Goal: Transaction & Acquisition: Purchase product/service

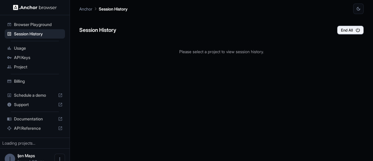
click at [39, 54] on div "API Keys" at bounding box center [35, 57] width 60 height 9
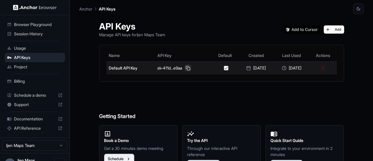
click at [185, 69] on button at bounding box center [187, 67] width 7 height 7
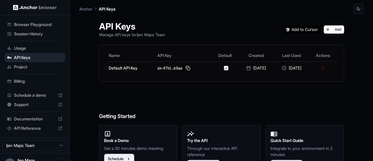
click at [41, 31] on span "Session History" at bounding box center [38, 34] width 49 height 6
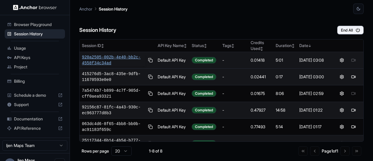
click at [106, 56] on span "920a2505-002b-4e40-bb2c-4558f34c34ad" at bounding box center [114, 60] width 64 height 12
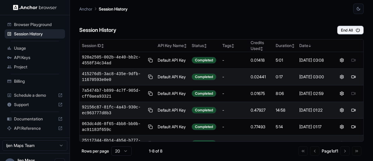
click at [32, 23] on span "Browser Playground" at bounding box center [38, 25] width 49 height 6
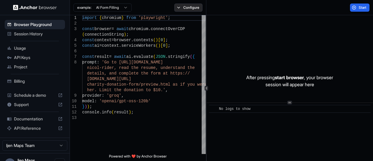
click at [181, 7] on button "Configure" at bounding box center [188, 7] width 28 height 8
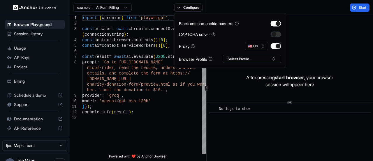
click at [277, 34] on button "button" at bounding box center [275, 34] width 10 height 6
click at [252, 59] on button "Select Profile..." at bounding box center [252, 59] width 58 height 8
click at [253, 122] on div "​ No logs to show" at bounding box center [290, 132] width 166 height 58
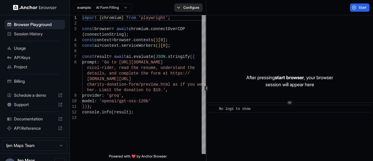
click at [192, 8] on button "Configure" at bounding box center [188, 7] width 28 height 8
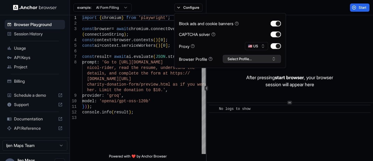
click at [253, 58] on button "Select Profile..." at bounding box center [252, 59] width 58 height 8
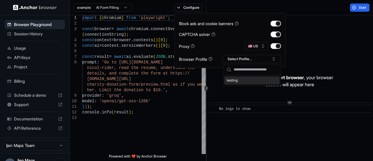
click at [236, 82] on div "testing" at bounding box center [251, 80] width 55 height 8
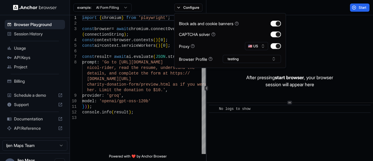
click at [307, 44] on div "After pressing start browser , your browser session will appear here" at bounding box center [290, 80] width 166 height 131
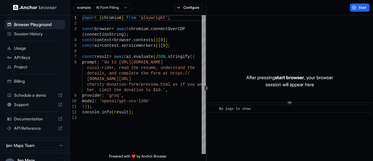
click at [119, 9] on html "Browser Playground Session History Usage API Keys Project Billing Schedule a de…" at bounding box center [186, 80] width 373 height 161
click at [140, 101] on html "Browser Playground Session History Usage API Keys Project Billing Schedule a de…" at bounding box center [186, 80] width 373 height 161
click at [35, 36] on span "Session History" at bounding box center [38, 34] width 49 height 6
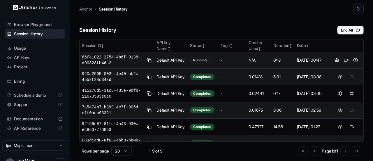
click at [115, 58] on span "86f41022-2754-4b6f-9138-d90828fb46a2" at bounding box center [113, 60] width 63 height 12
click at [96, 57] on span "86f41022-2754-4b6f-9138-d90828fb46a2" at bounding box center [113, 60] width 63 height 12
click at [344, 60] on button at bounding box center [346, 60] width 7 height 7
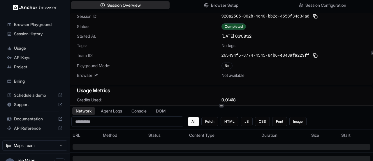
click at [224, 106] on div "Session Overview Browser Setup Session Configuration Session ID: 920a2505-002b-…" at bounding box center [221, 80] width 303 height 161
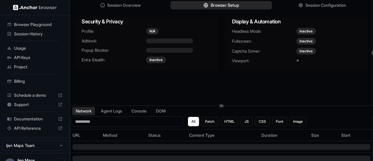
click at [224, 5] on span "Browser Setup" at bounding box center [225, 5] width 28 height 6
click at [152, 32] on div "N/A" at bounding box center [152, 31] width 12 height 6
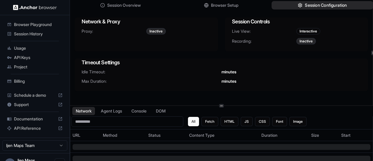
click at [317, 4] on span "Session Configuration" at bounding box center [326, 5] width 42 height 6
drag, startPoint x: 158, startPoint y: 33, endPoint x: 203, endPoint y: 51, distance: 48.6
click at [203, 51] on div "Network & Proxy Proxy: Inactive Session Controls Live View: Interactive Recordi…" at bounding box center [222, 53] width 294 height 73
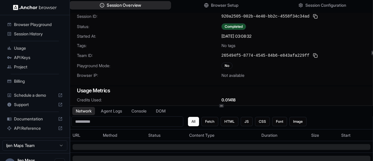
click at [118, 6] on span "Session Overview" at bounding box center [124, 5] width 34 height 6
click at [40, 32] on span "Session History" at bounding box center [38, 34] width 49 height 6
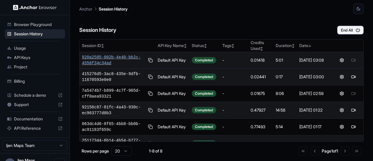
click at [117, 57] on span "920a2505-002b-4e40-bb2c-4558f34c34ad" at bounding box center [114, 60] width 64 height 12
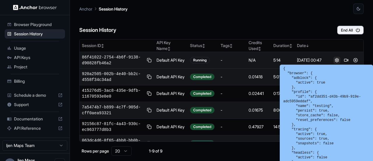
click at [335, 60] on button at bounding box center [336, 60] width 7 height 7
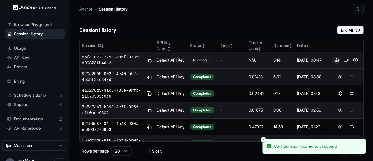
click at [335, 60] on button at bounding box center [336, 60] width 7 height 7
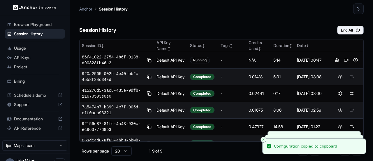
click at [319, 34] on div "Session History End All" at bounding box center [221, 24] width 284 height 20
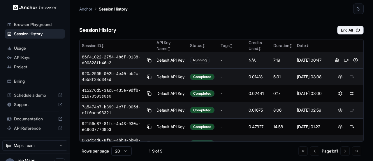
click at [145, 60] on div "86f41022-2754-4b6f-9138-d90828fb46a2" at bounding box center [117, 60] width 70 height 12
click at [147, 60] on button at bounding box center [149, 60] width 5 height 7
click at [345, 59] on button at bounding box center [346, 60] width 7 height 7
click at [106, 59] on span "86f41022-2754-4b6f-9138-d90828fb46a2" at bounding box center [113, 60] width 63 height 12
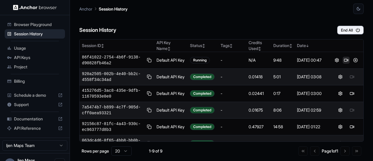
click at [343, 61] on button at bounding box center [346, 60] width 7 height 7
click at [40, 81] on span "Billing" at bounding box center [38, 81] width 49 height 6
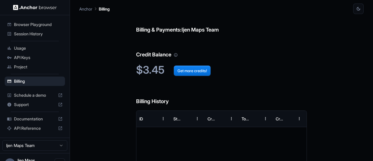
click at [29, 32] on span "Session History" at bounding box center [38, 34] width 49 height 6
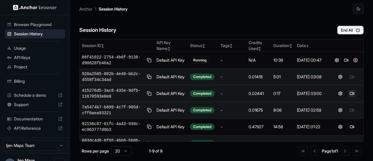
click at [349, 91] on button at bounding box center [352, 93] width 7 height 7
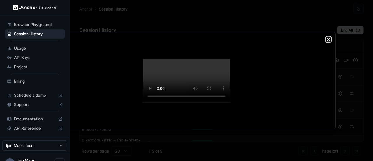
click at [329, 38] on icon "button" at bounding box center [328, 39] width 2 height 2
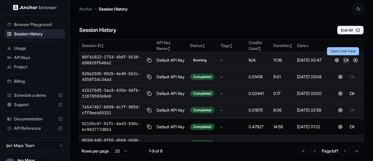
click at [343, 59] on button at bounding box center [346, 60] width 7 height 7
click at [346, 61] on button at bounding box center [346, 60] width 7 height 7
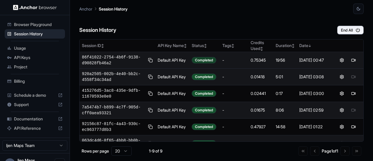
click at [204, 59] on div "Completed" at bounding box center [204, 60] width 24 height 6
click at [124, 55] on span "86f41022-2754-4b6f-9138-d90828fb46a2" at bounding box center [114, 60] width 64 height 12
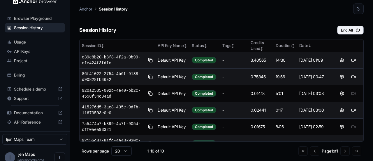
scroll to position [12, 0]
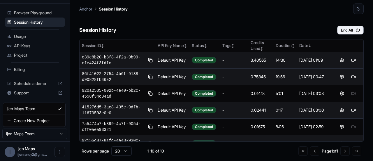
click at [38, 134] on html "Browser Playground Session History Usage API Keys Project Billing Schedule a de…" at bounding box center [186, 80] width 373 height 161
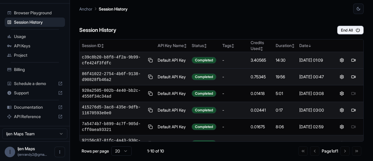
click at [36, 55] on span "Project" at bounding box center [38, 55] width 49 height 6
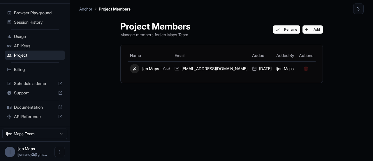
click at [34, 48] on span "API Keys" at bounding box center [38, 46] width 49 height 6
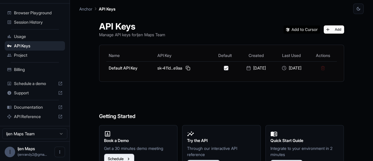
click at [43, 12] on span "Browser Playground" at bounding box center [38, 13] width 49 height 6
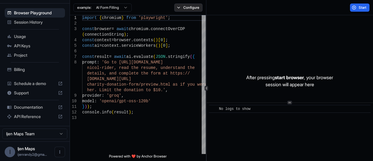
click at [184, 10] on button "Configure" at bounding box center [188, 7] width 28 height 8
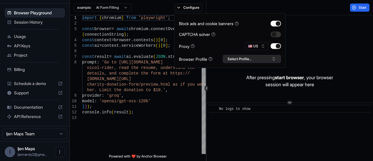
click at [247, 59] on button "Select Profile..." at bounding box center [252, 59] width 58 height 8
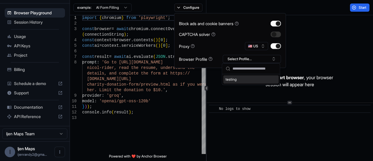
click at [244, 126] on div "​ No logs to show" at bounding box center [290, 132] width 166 height 58
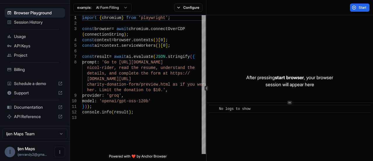
click at [25, 21] on span "Session History" at bounding box center [38, 22] width 49 height 6
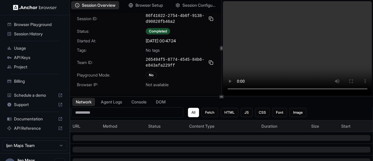
click at [157, 125] on div "Status" at bounding box center [166, 126] width 36 height 6
click at [157, 125] on div "Status" at bounding box center [169, 125] width 50 height 6
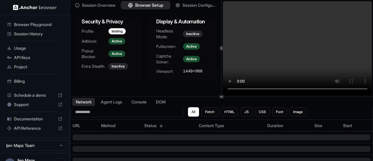
click at [150, 8] on button "Browser Setup" at bounding box center [146, 5] width 50 height 8
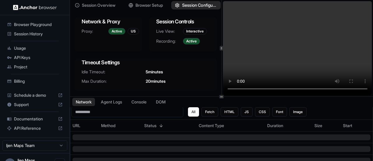
click at [187, 7] on span "Session Configuration" at bounding box center [199, 5] width 35 height 6
click at [107, 5] on span "Session Overview" at bounding box center [99, 5] width 34 height 6
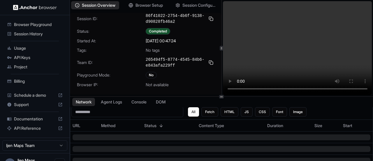
click at [30, 31] on span "Session History" at bounding box center [38, 34] width 49 height 6
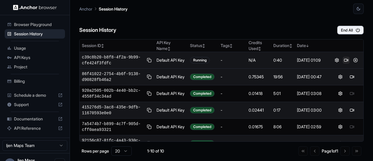
click at [343, 59] on button at bounding box center [346, 60] width 7 height 7
click at [354, 60] on button at bounding box center [355, 60] width 7 height 7
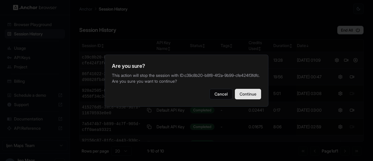
click at [249, 95] on button "Continue" at bounding box center [248, 94] width 26 height 10
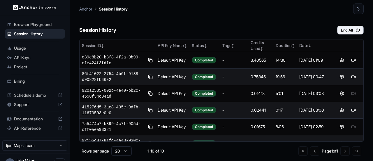
click at [24, 81] on span "Billing" at bounding box center [38, 81] width 49 height 6
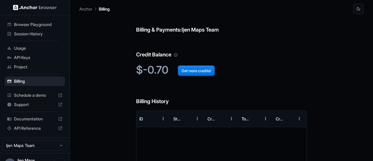
click at [41, 35] on span "Session History" at bounding box center [38, 34] width 49 height 6
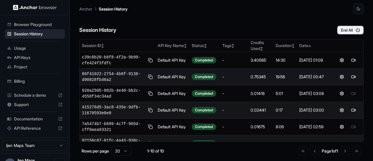
click at [12, 80] on div "Billing" at bounding box center [35, 80] width 60 height 9
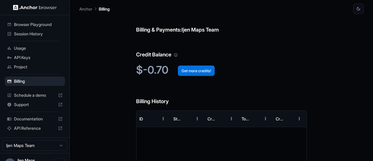
click at [201, 67] on button "Get more credits!" at bounding box center [196, 70] width 37 height 10
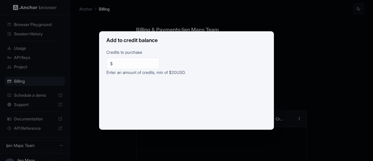
click at [160, 59] on div "$ ** ​" at bounding box center [132, 63] width 53 height 12
click at [156, 65] on input "**" at bounding box center [135, 63] width 41 height 6
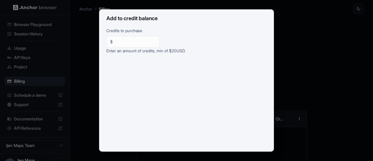
click at [149, 42] on input "**" at bounding box center [135, 42] width 41 height 6
click at [287, 74] on div "Add to credit balance Credits to purchase $ ** ​ Enter an amount of credits, mi…" at bounding box center [186, 80] width 373 height 161
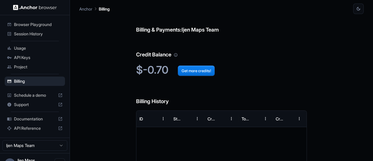
click at [36, 35] on span "Session History" at bounding box center [38, 34] width 49 height 6
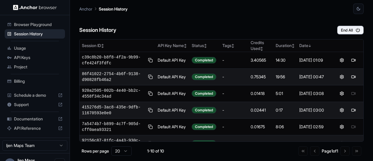
click at [15, 83] on span "Billing" at bounding box center [38, 81] width 49 height 6
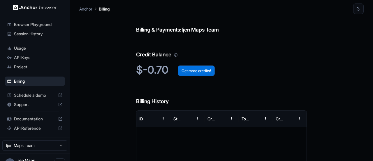
click at [201, 70] on button "Get more credits!" at bounding box center [196, 70] width 37 height 10
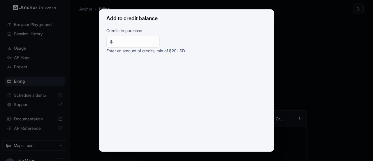
scroll to position [126, 0]
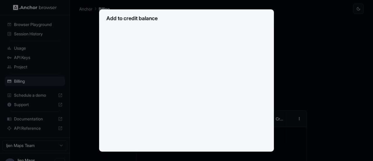
click at [300, 85] on div "Add to credit balance Credits to purchase $ ** ​ Enter an amount of credits, mi…" at bounding box center [186, 80] width 373 height 161
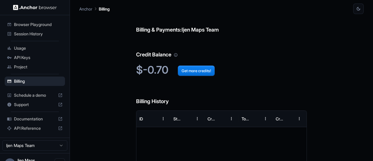
scroll to position [0, 0]
